Goal: Task Accomplishment & Management: Manage account settings

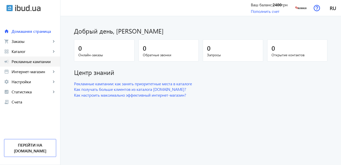
click at [29, 63] on span "Рекламные кампании" at bounding box center [34, 61] width 45 height 5
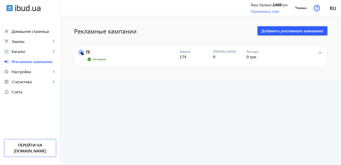
click at [86, 52] on link "РК" at bounding box center [133, 53] width 94 height 7
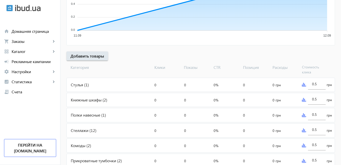
scroll to position [151, 0]
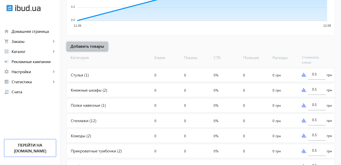
click at [94, 47] on span "Добавить товары" at bounding box center [88, 46] width 34 height 6
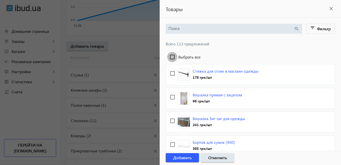
click at [172, 57] on input "Выбрать все" at bounding box center [172, 57] width 10 height 10
checkbox input "true"
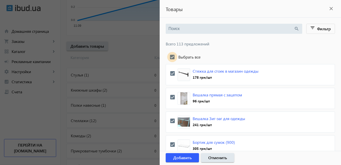
checkbox input "true"
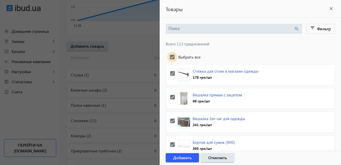
checkbox input "true"
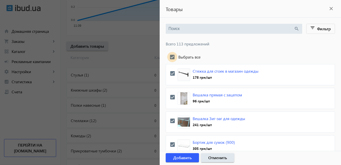
checkbox input "true"
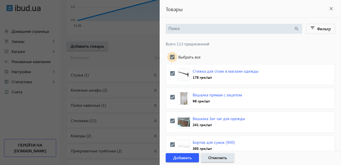
checkbox input "true"
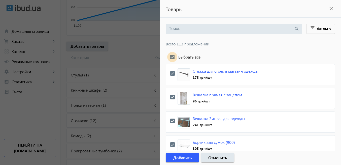
checkbox input "true"
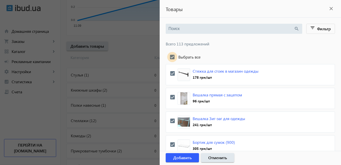
checkbox input "true"
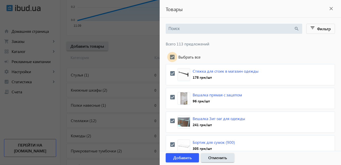
checkbox input "true"
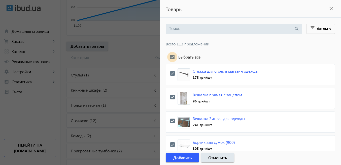
checkbox input "true"
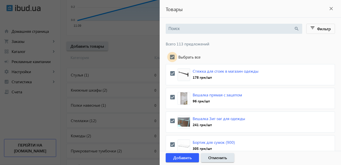
checkbox input "true"
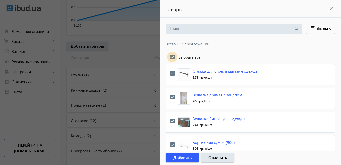
checkbox input "true"
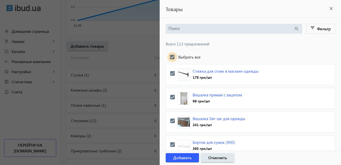
checkbox input "true"
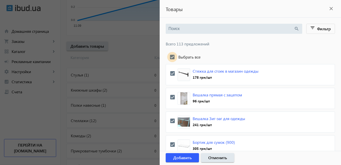
checkbox input "true"
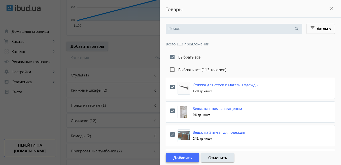
drag, startPoint x: 193, startPoint y: 156, endPoint x: 192, endPoint y: 151, distance: 5.4
click at [193, 156] on span "button" at bounding box center [182, 157] width 33 height 12
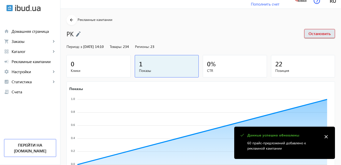
scroll to position [0, 0]
